Goal: Task Accomplishment & Management: Use online tool/utility

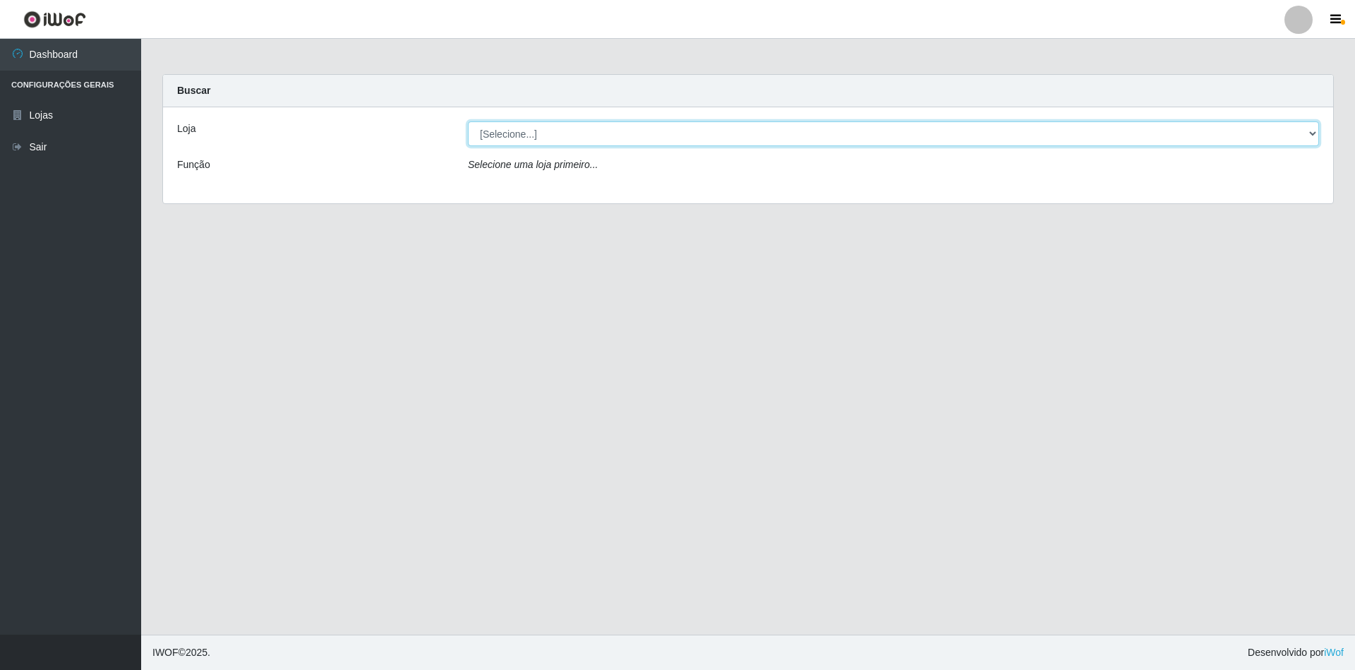
click at [489, 143] on select "[Selecione...] SuperShow - Asa Norte" at bounding box center [893, 133] width 851 height 25
select select "71"
click at [468, 121] on select "[Selecione...] SuperShow - Asa Norte" at bounding box center [893, 133] width 851 height 25
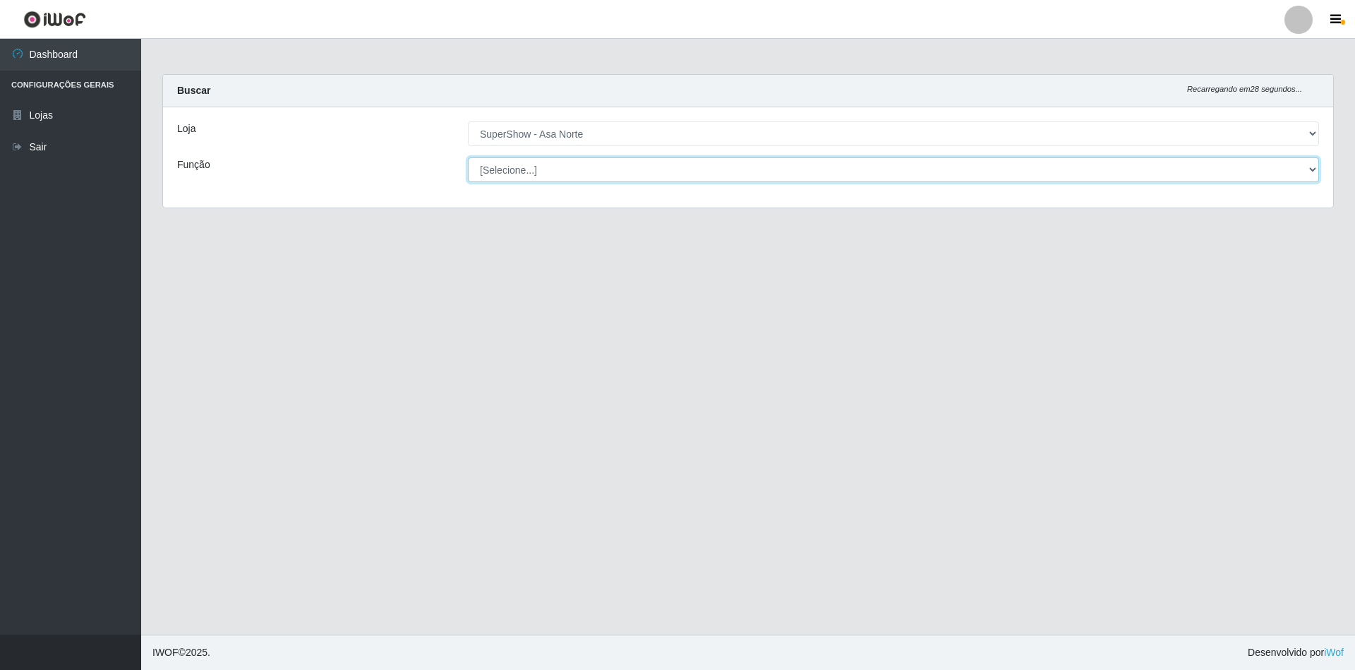
click at [515, 171] on select "[Selecione...] ASG ASG + ASG ++ Auxiliar de Depósito Auxiliar de Depósito + Aux…" at bounding box center [893, 169] width 851 height 25
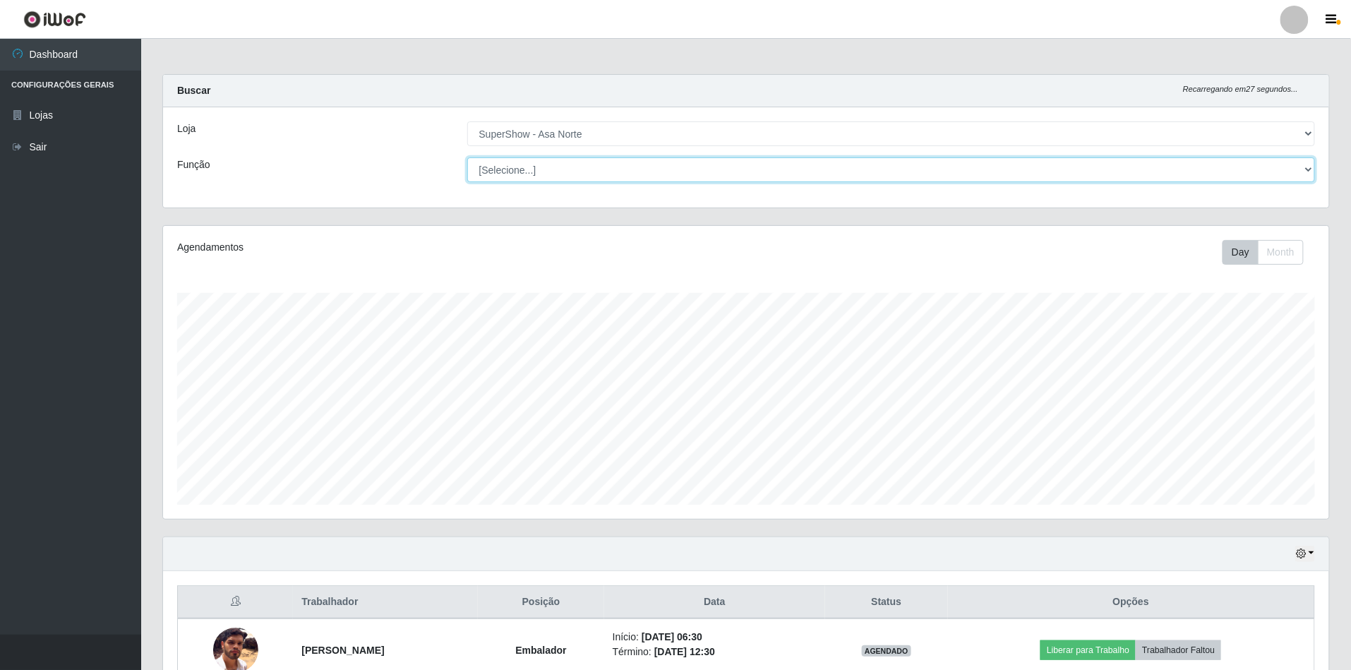
scroll to position [294, 1166]
drag, startPoint x: 429, startPoint y: 198, endPoint x: 441, endPoint y: 193, distance: 12.7
click at [430, 195] on div "Loja [Selecione...] SuperShow - Asa Norte Função [Selecione...] ASG ASG + ASG +…" at bounding box center [746, 157] width 1166 height 100
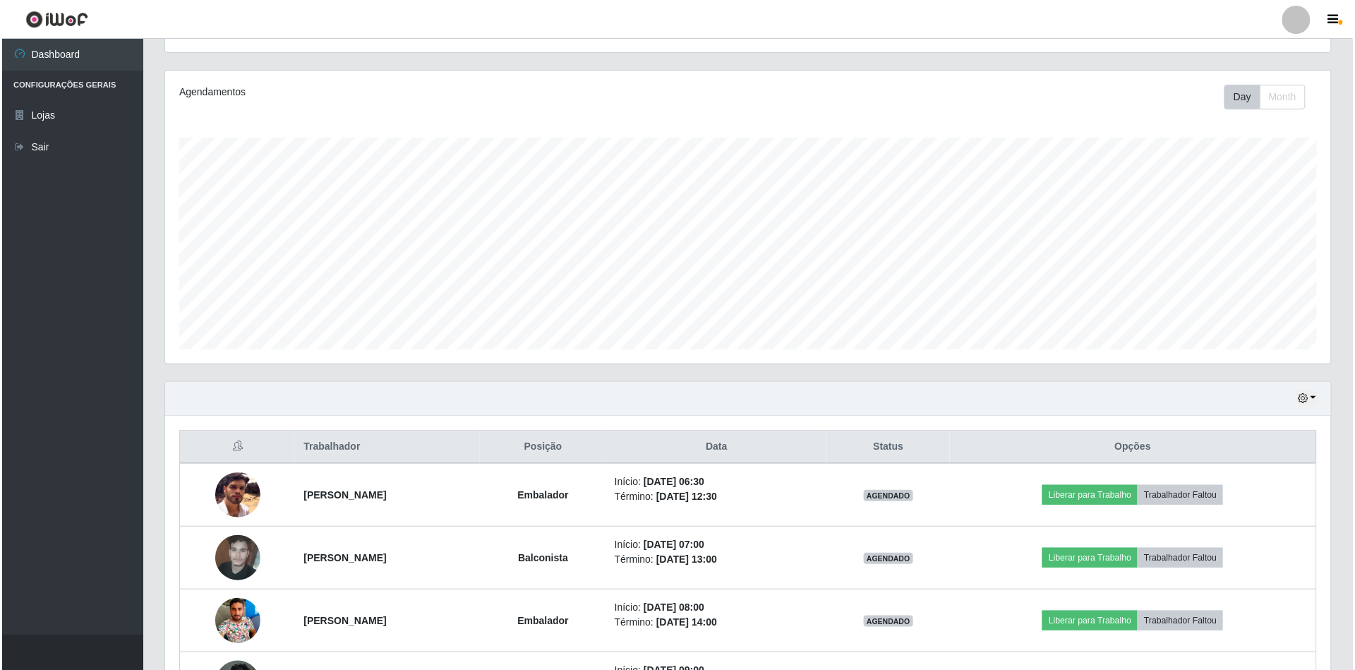
scroll to position [397, 0]
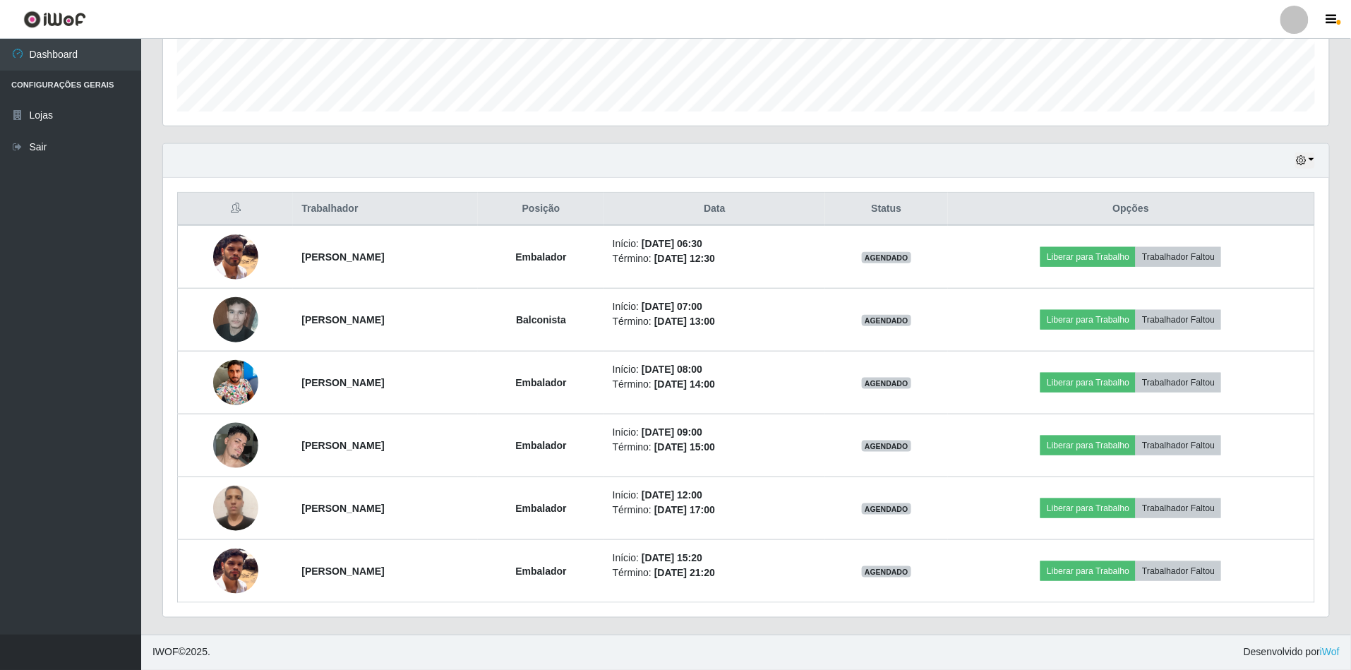
drag, startPoint x: 1354, startPoint y: 21, endPoint x: 176, endPoint y: 320, distance: 1215.6
click at [176, 320] on div "Trabalhador Posição Data Status Opções [PERSON_NAME] Abrantes Embalador Início:…" at bounding box center [746, 397] width 1166 height 439
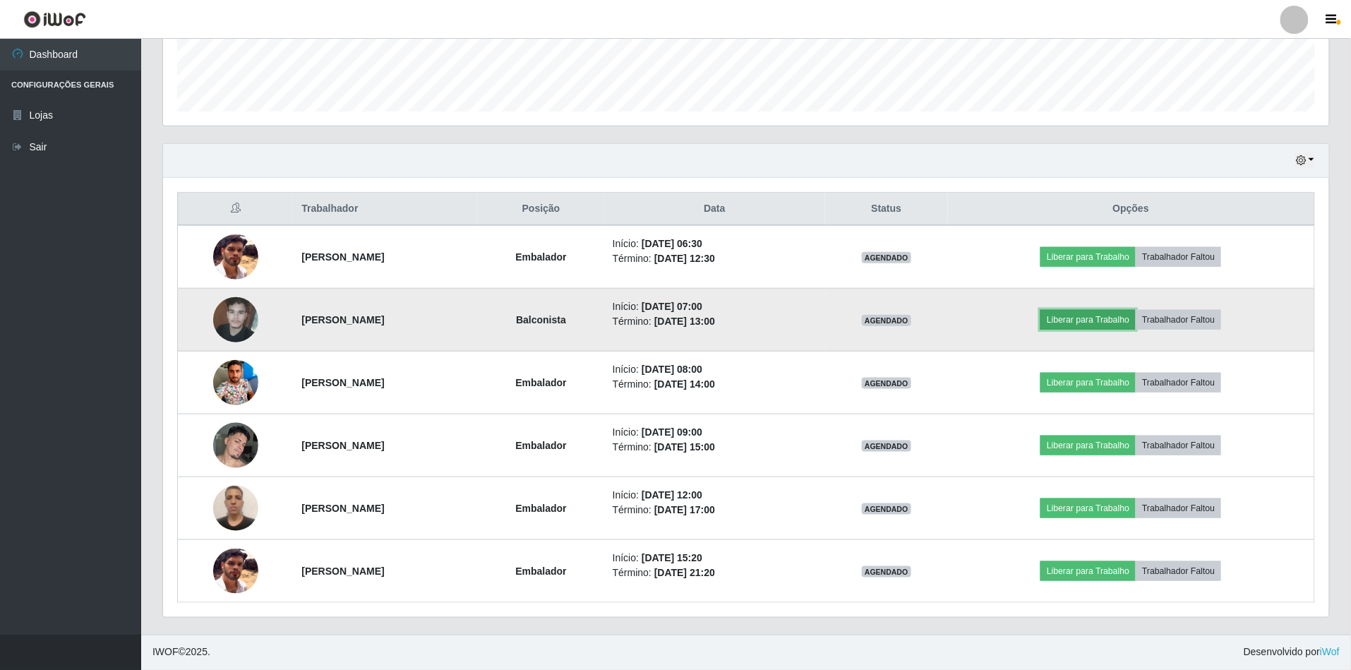
click at [1116, 317] on button "Liberar para Trabalho" at bounding box center [1088, 320] width 95 height 20
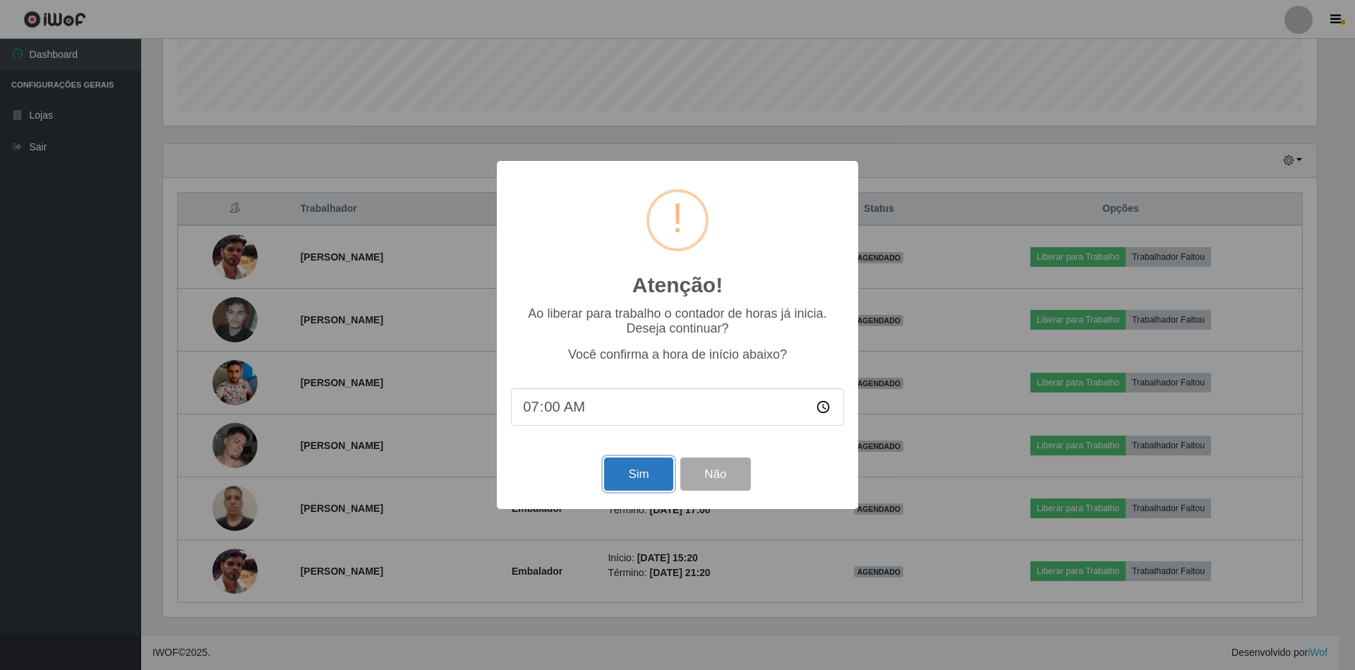
click at [642, 481] on button "Sim" at bounding box center [638, 473] width 68 height 33
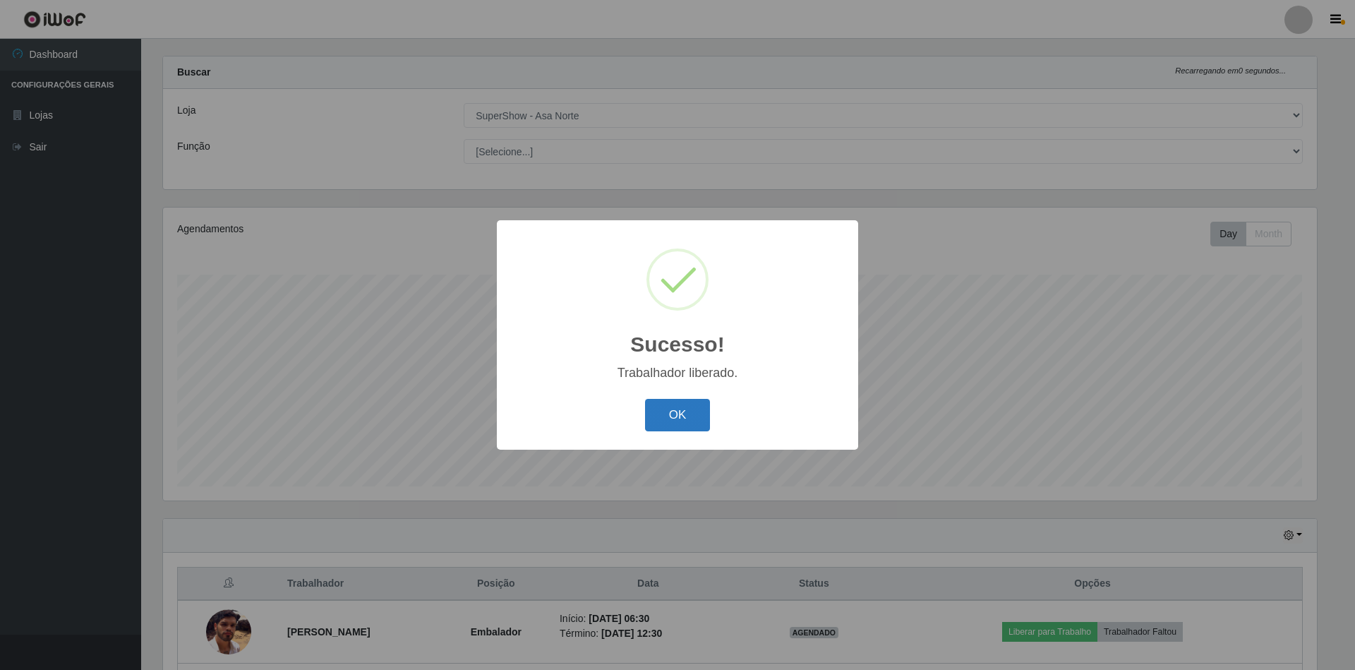
click at [692, 421] on button "OK" at bounding box center [678, 415] width 66 height 33
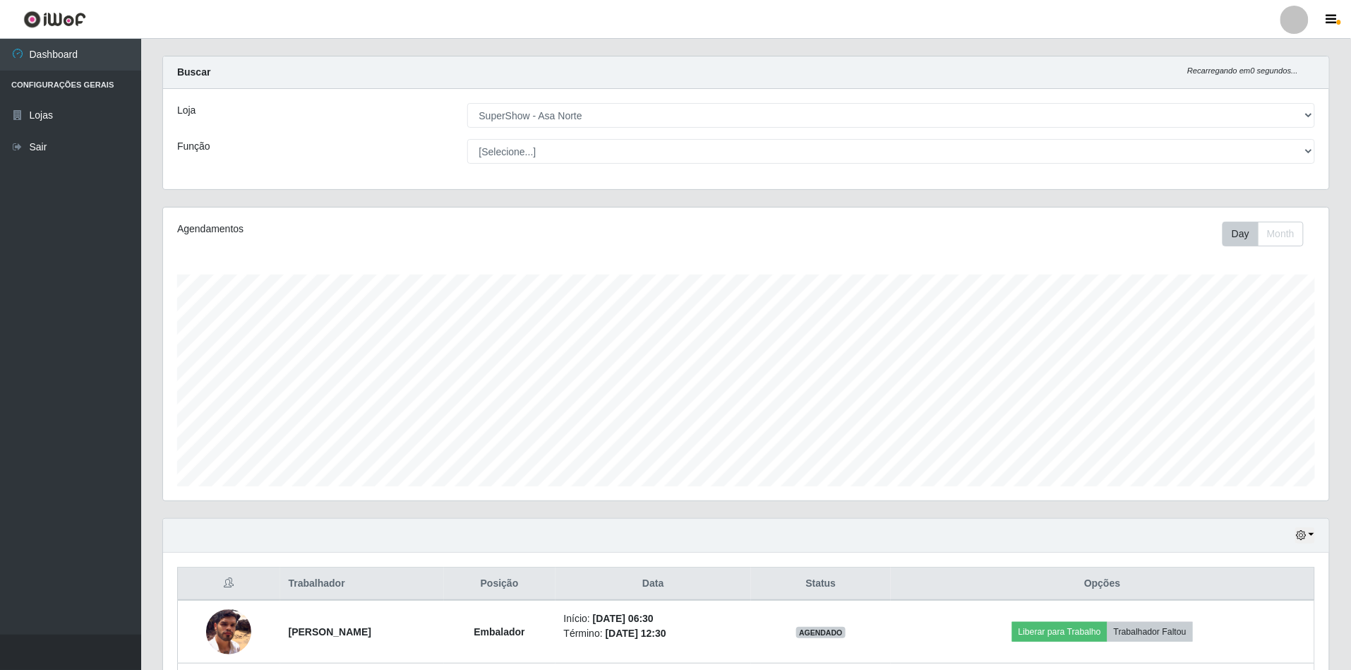
scroll to position [294, 1166]
